Goal: Task Accomplishment & Management: Manage account settings

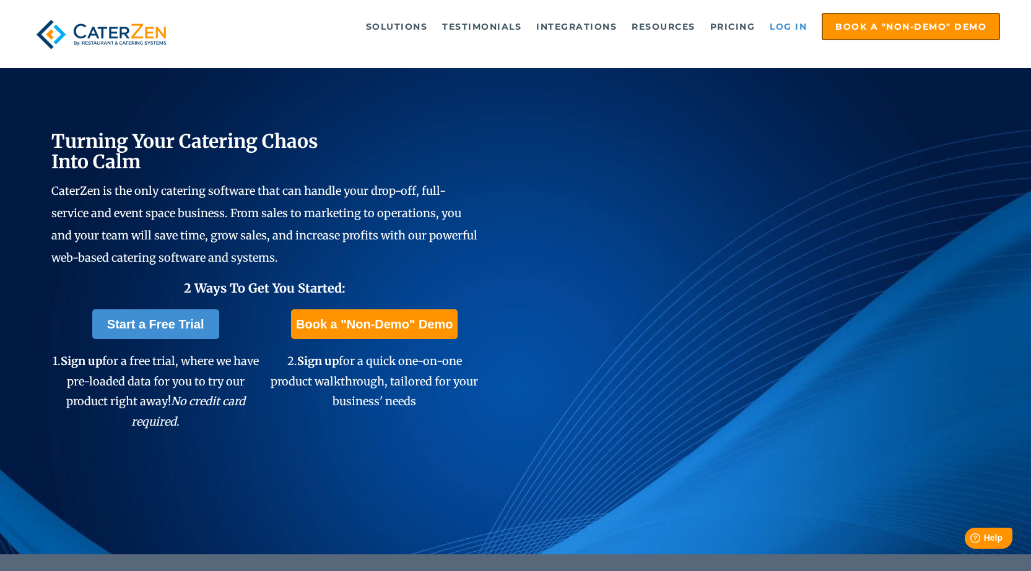
click at [796, 27] on link "Log in" at bounding box center [788, 26] width 50 height 25
drag, startPoint x: 799, startPoint y: 25, endPoint x: 798, endPoint y: 32, distance: 7.5
click at [798, 25] on link "Log in" at bounding box center [788, 26] width 50 height 25
click at [780, 23] on link "Log in" at bounding box center [788, 26] width 50 height 25
